Goal: Transaction & Acquisition: Download file/media

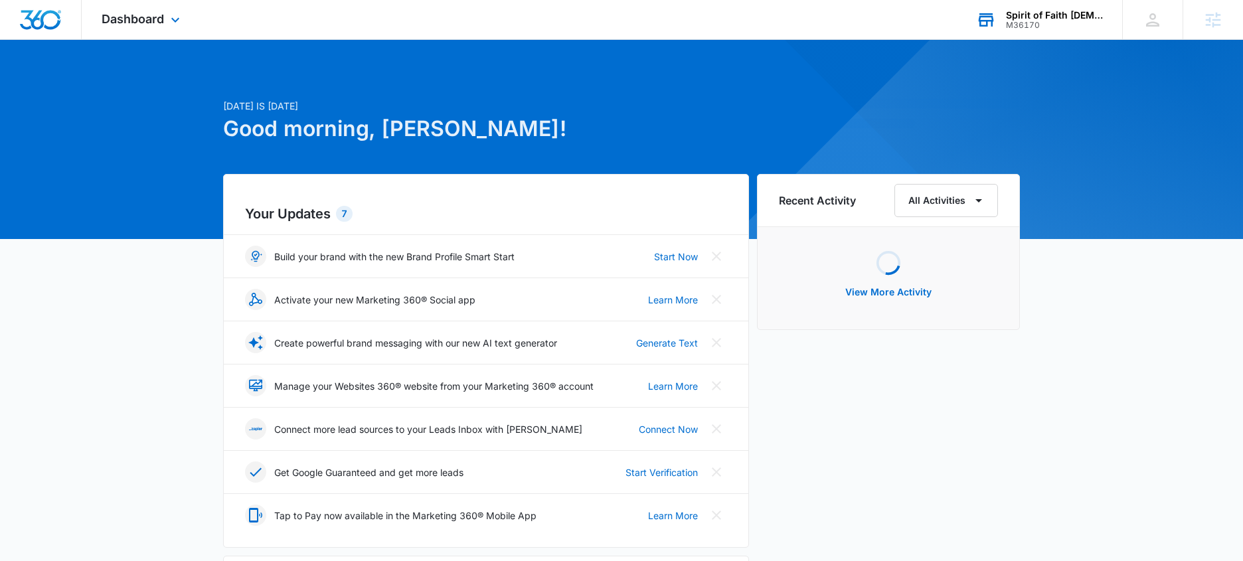
click at [1004, 6] on div "Spirit of Faith [DEMOGRAPHIC_DATA] Institute M36170 Your Accounts View All" at bounding box center [1039, 19] width 166 height 39
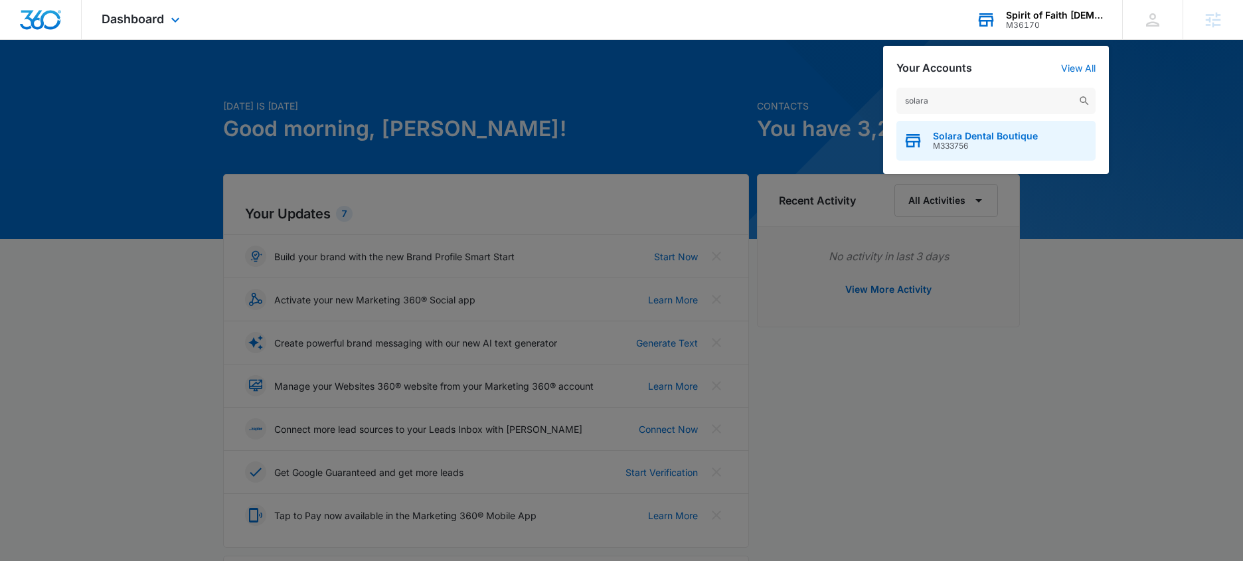
type input "solara"
click at [998, 133] on span "Solara Dental Boutique" at bounding box center [985, 136] width 105 height 11
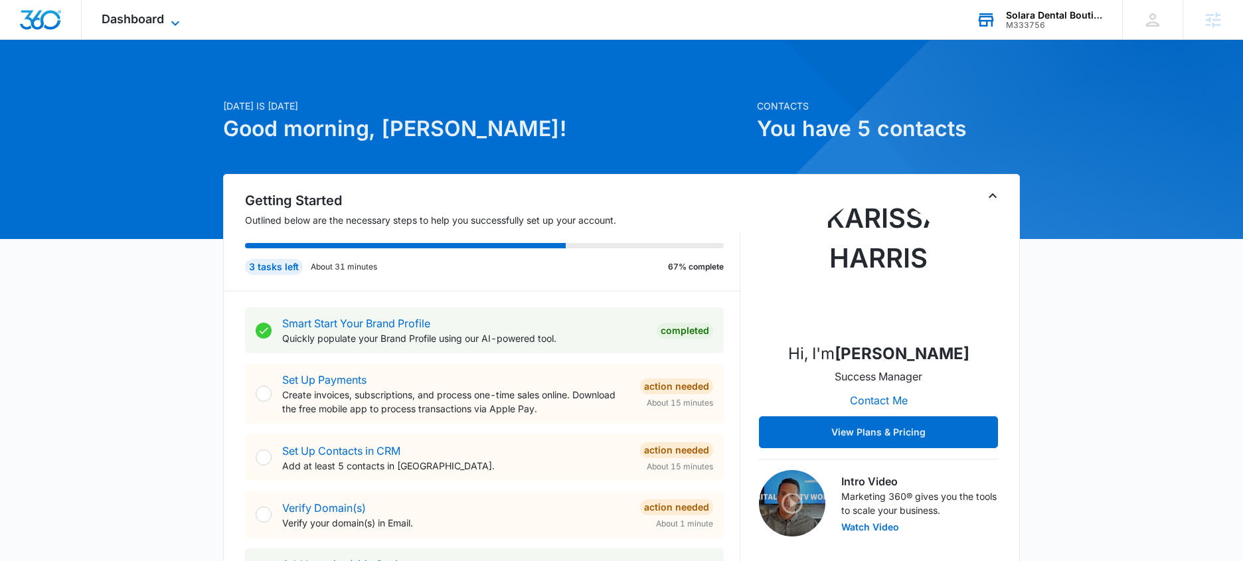
click at [136, 17] on span "Dashboard" at bounding box center [133, 19] width 62 height 14
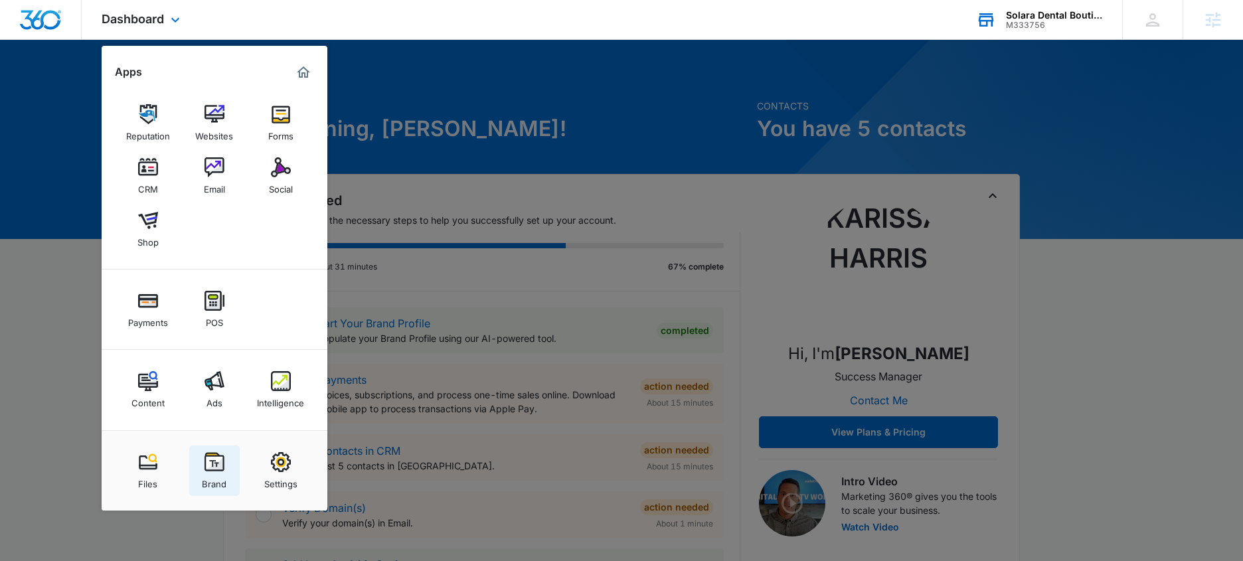
click at [198, 460] on link "Brand" at bounding box center [214, 470] width 50 height 50
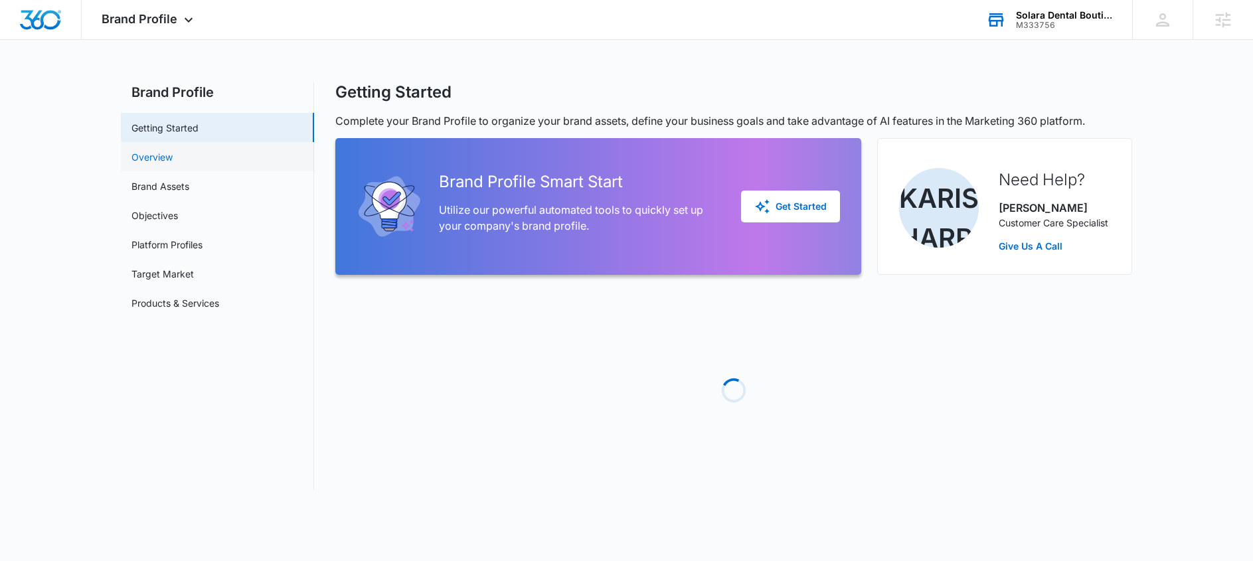
click at [173, 150] on link "Overview" at bounding box center [151, 157] width 41 height 14
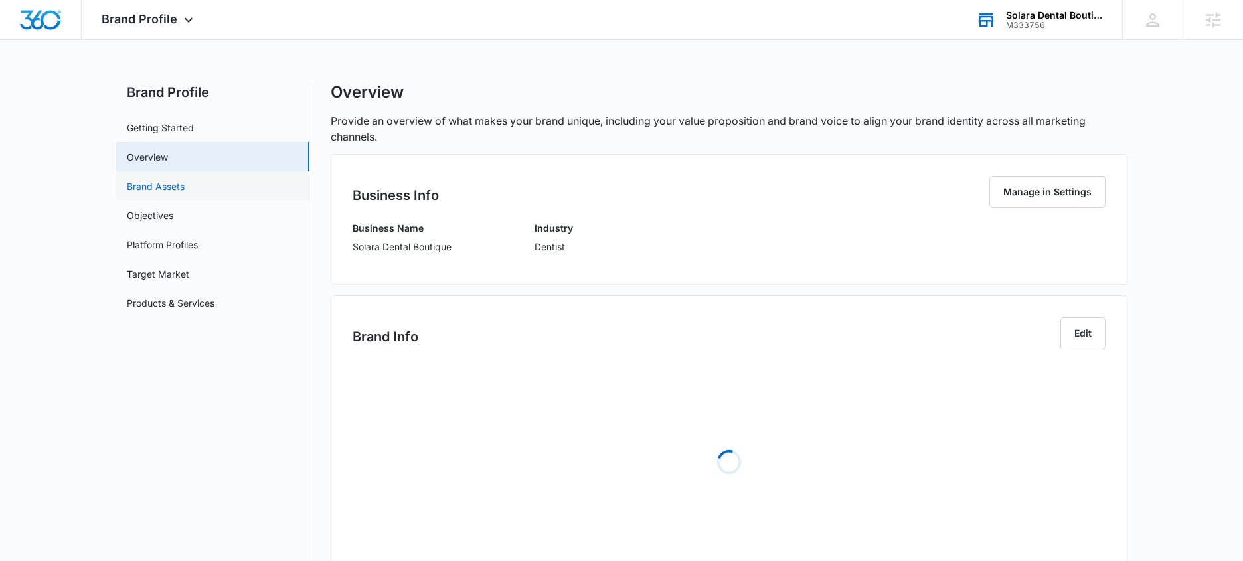
click at [153, 188] on link "Brand Assets" at bounding box center [156, 186] width 58 height 14
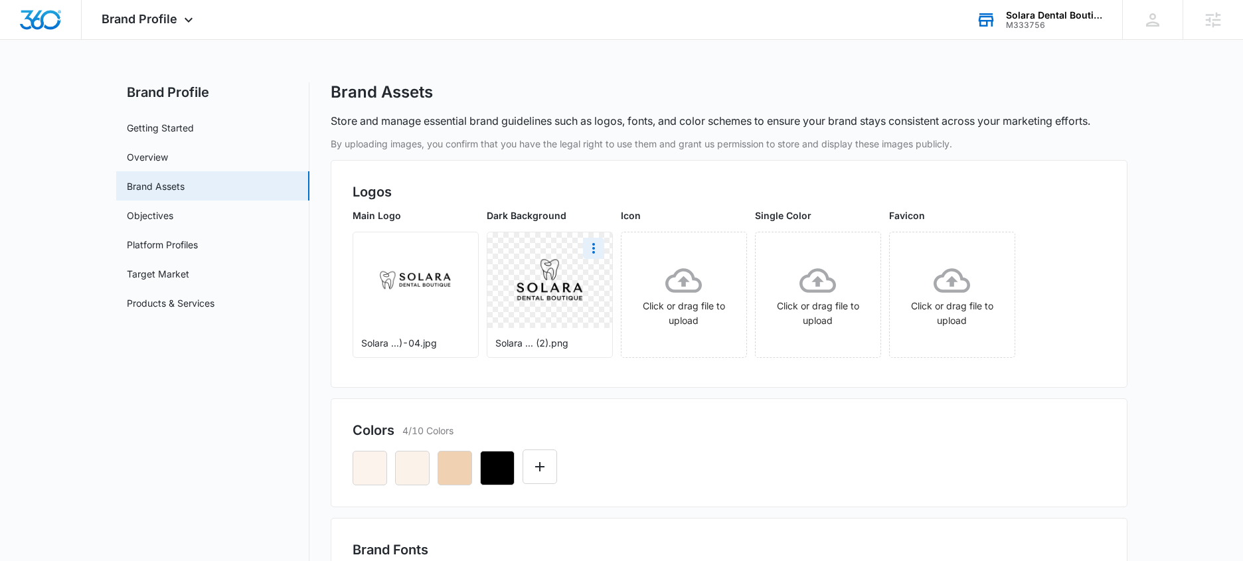
click at [503, 284] on img at bounding box center [550, 280] width 94 height 70
click at [595, 242] on icon "More" at bounding box center [594, 248] width 16 height 16
click at [616, 281] on div "Download" at bounding box center [620, 285] width 43 height 9
click at [417, 281] on img at bounding box center [415, 280] width 94 height 70
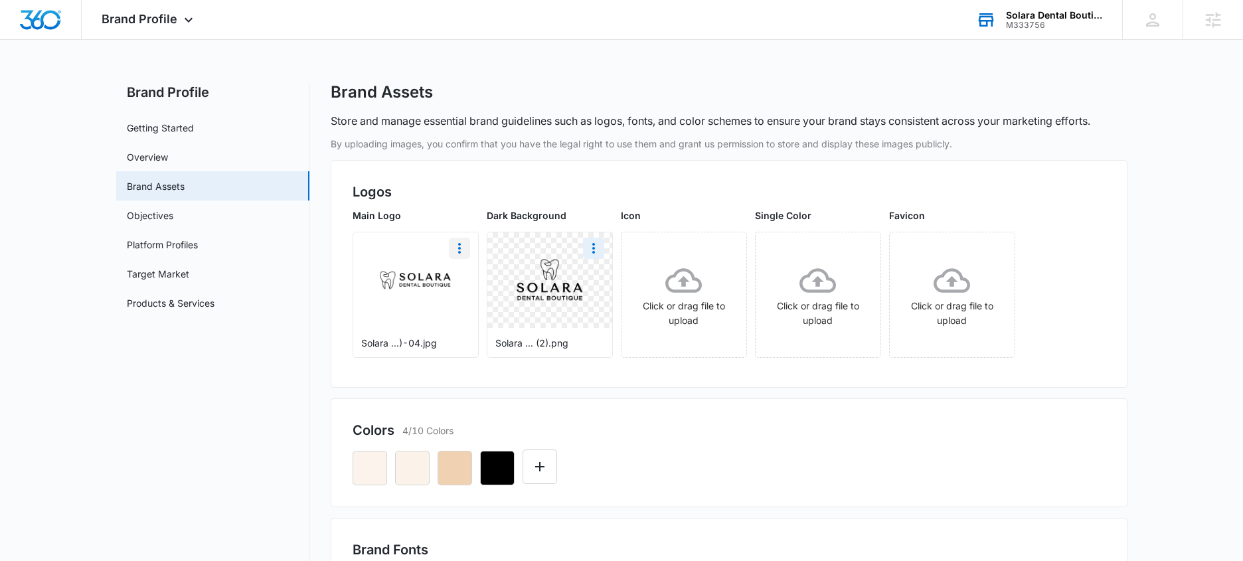
click at [457, 252] on icon "More" at bounding box center [459, 248] width 16 height 16
click at [481, 283] on div "Download" at bounding box center [486, 285] width 43 height 9
